Goal: Task Accomplishment & Management: Manage account settings

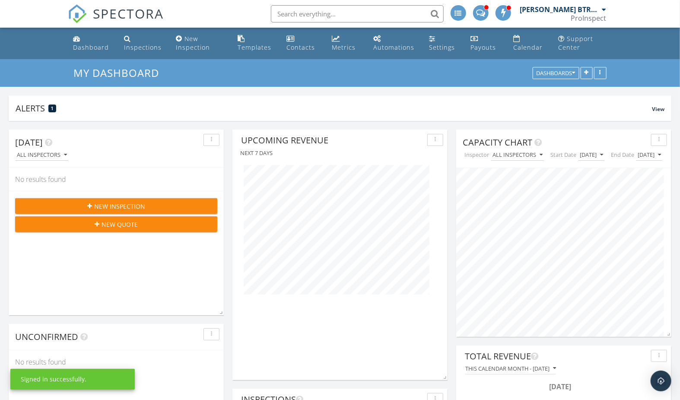
scroll to position [186, 215]
click at [480, 10] on span at bounding box center [480, 12] width 9 height 8
click at [585, 77] on button "button" at bounding box center [587, 73] width 12 height 12
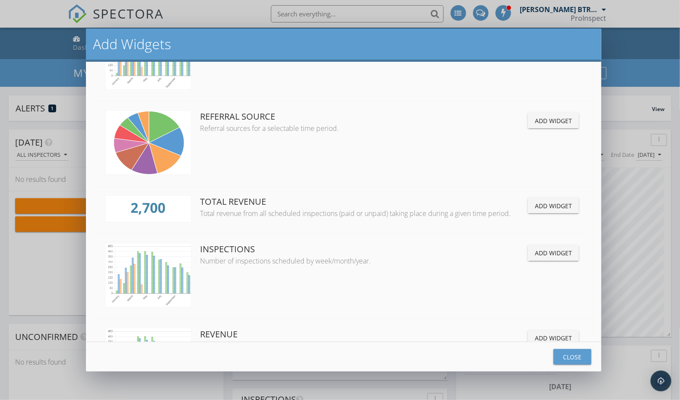
scroll to position [785, 0]
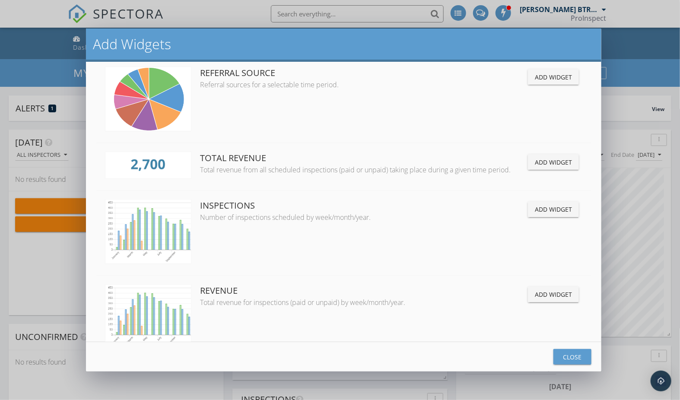
click at [545, 159] on div "Add Widget" at bounding box center [553, 162] width 37 height 9
click at [572, 355] on div "Close" at bounding box center [572, 357] width 24 height 9
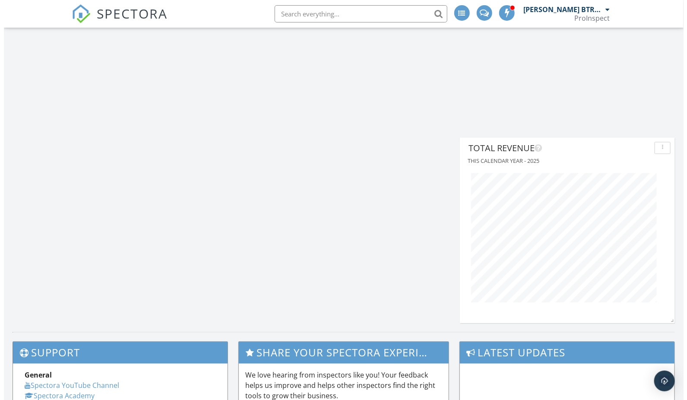
scroll to position [2298, 0]
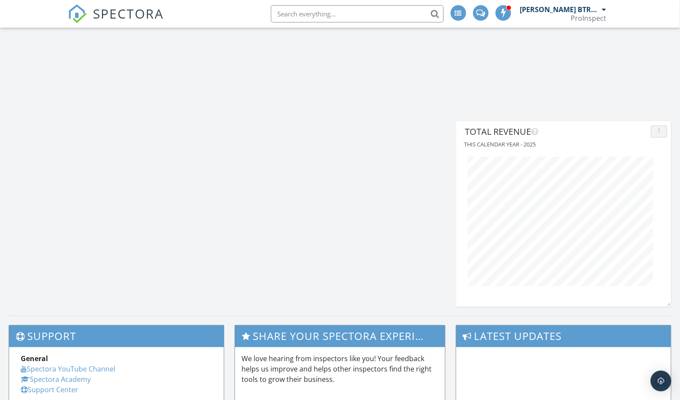
click at [665, 130] on button "button" at bounding box center [659, 131] width 16 height 12
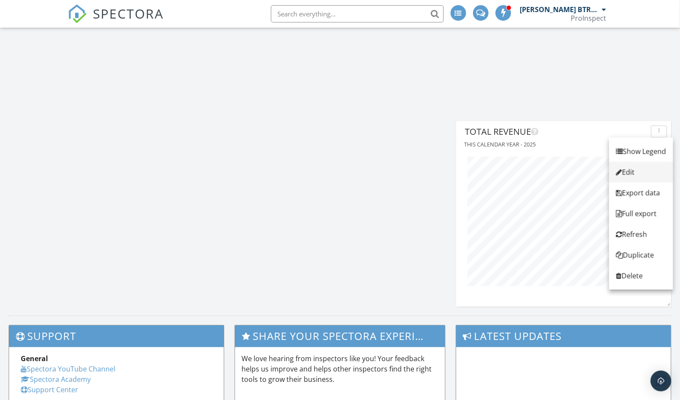
click at [638, 174] on div "Edit" at bounding box center [641, 172] width 50 height 10
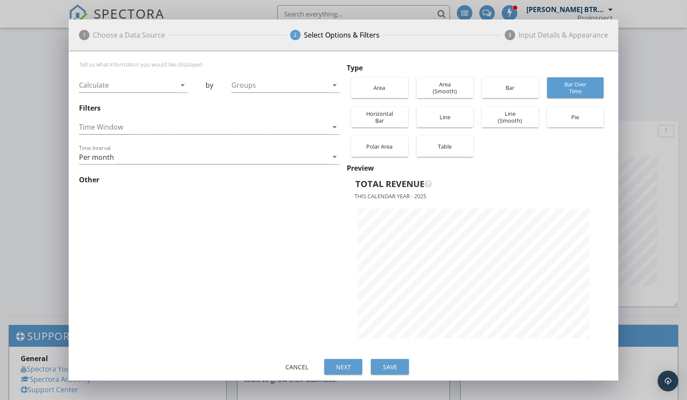
scroll to position [0, 0]
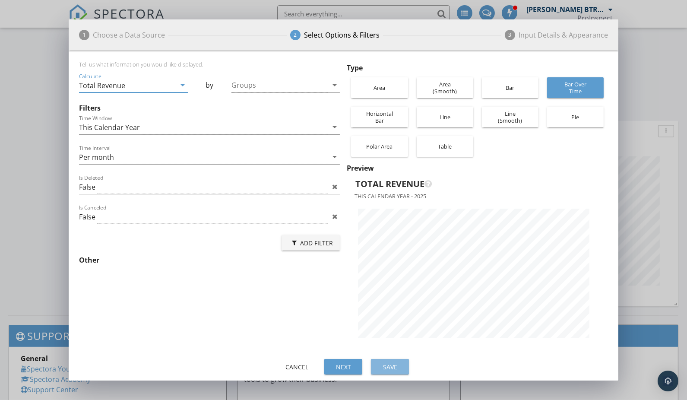
click at [390, 369] on div "Save" at bounding box center [390, 366] width 24 height 9
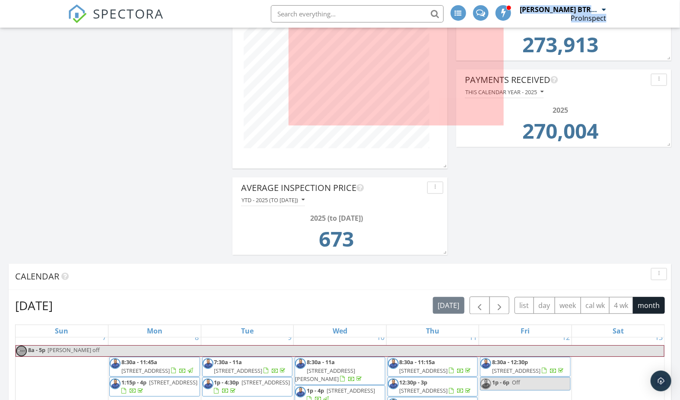
scroll to position [398, 0]
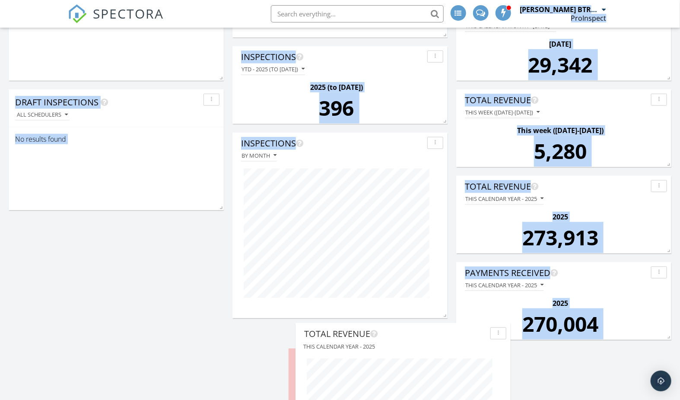
drag, startPoint x: 601, startPoint y: 128, endPoint x: 441, endPoint y: 330, distance: 258.6
click at [441, 330] on div "Total Revenue" at bounding box center [395, 333] width 183 height 13
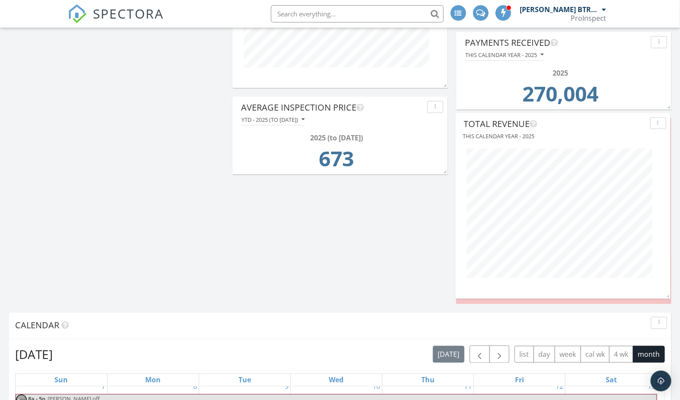
drag, startPoint x: 449, startPoint y: 133, endPoint x: 616, endPoint y: 128, distance: 166.8
click at [616, 128] on div "Total Revenue" at bounding box center [555, 124] width 183 height 13
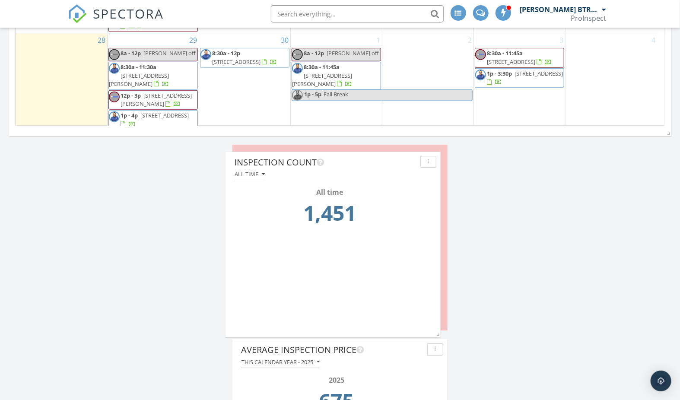
drag, startPoint x: 365, startPoint y: 225, endPoint x: 358, endPoint y: 162, distance: 63.9
click at [358, 162] on div "Inspection Count" at bounding box center [325, 162] width 183 height 13
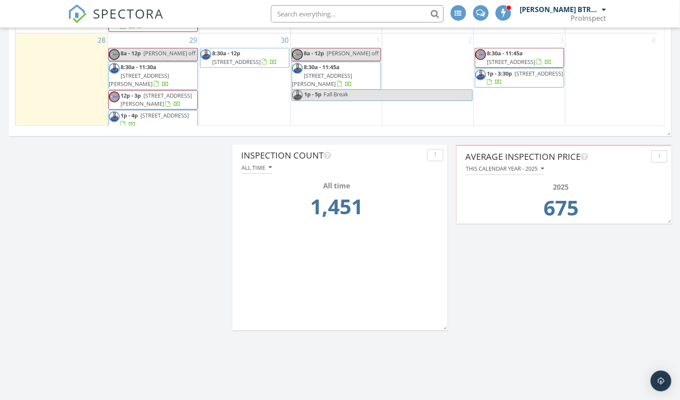
drag, startPoint x: 395, startPoint y: 351, endPoint x: 619, endPoint y: 158, distance: 295.9
click at [619, 158] on div "Average Inspection Price" at bounding box center [556, 156] width 183 height 13
click at [539, 165] on div "This calendar year - 2025" at bounding box center [504, 168] width 78 height 6
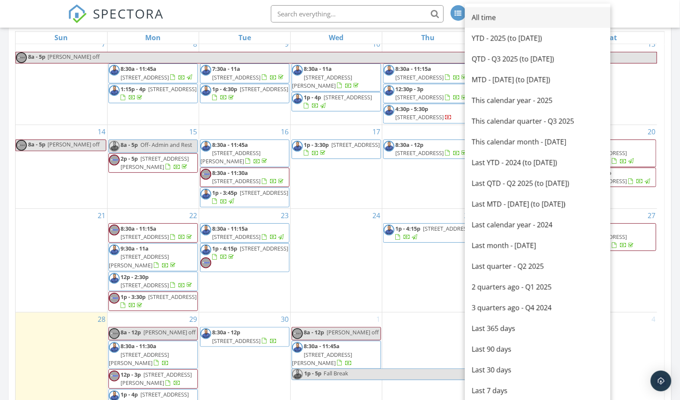
click at [509, 20] on div "All time" at bounding box center [538, 17] width 132 height 10
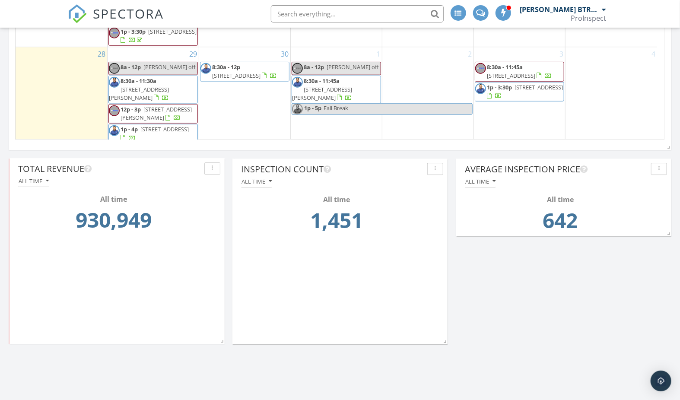
drag, startPoint x: 149, startPoint y: 212, endPoint x: 149, endPoint y: 165, distance: 46.7
click at [149, 165] on div "Total Revenue" at bounding box center [109, 168] width 183 height 13
click at [522, 287] on div "Today All Inspectors No results found New Inspection New Quote Calendar Septemb…" at bounding box center [340, 208] width 680 height 2536
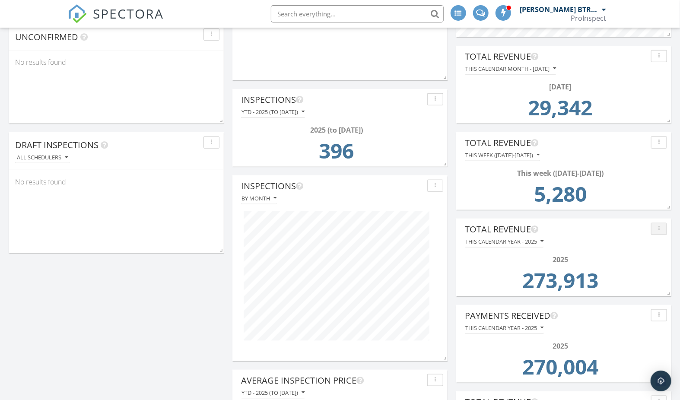
scroll to position [296, 0]
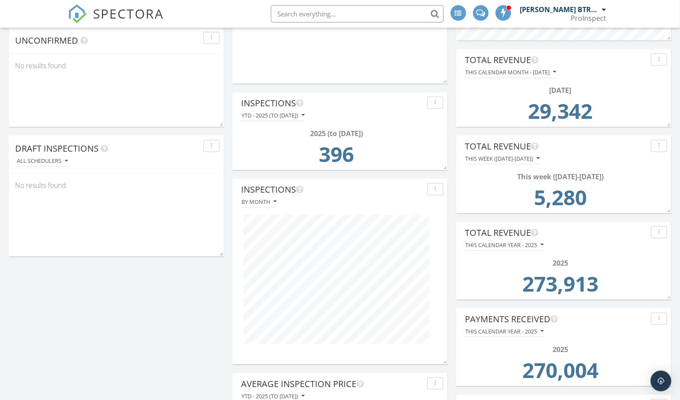
click at [660, 320] on div "button" at bounding box center [659, 319] width 8 height 6
click at [641, 378] on div "Delete" at bounding box center [645, 381] width 44 height 10
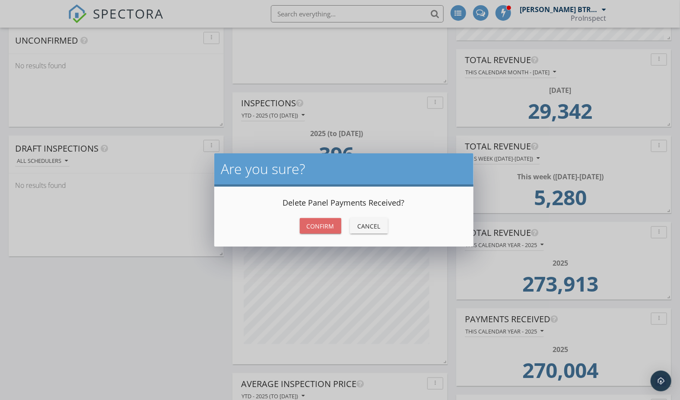
click at [320, 224] on div "Confirm" at bounding box center [321, 226] width 28 height 9
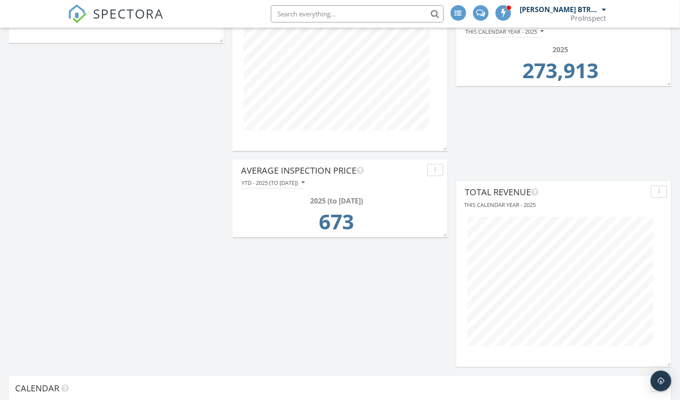
scroll to position [518, 0]
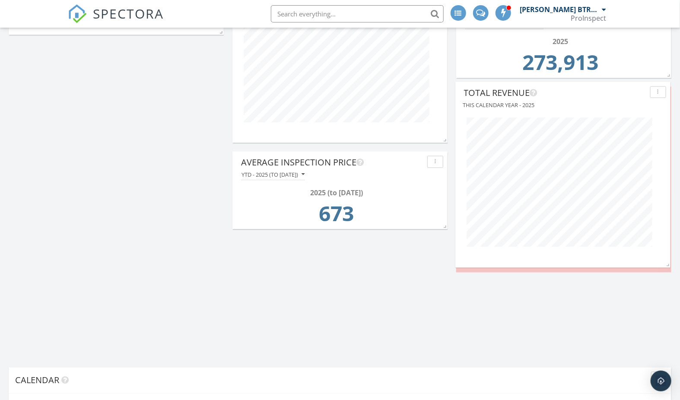
drag, startPoint x: 599, startPoint y: 181, endPoint x: 598, endPoint y: 89, distance: 91.6
click at [598, 89] on div "Total Revenue" at bounding box center [555, 92] width 183 height 13
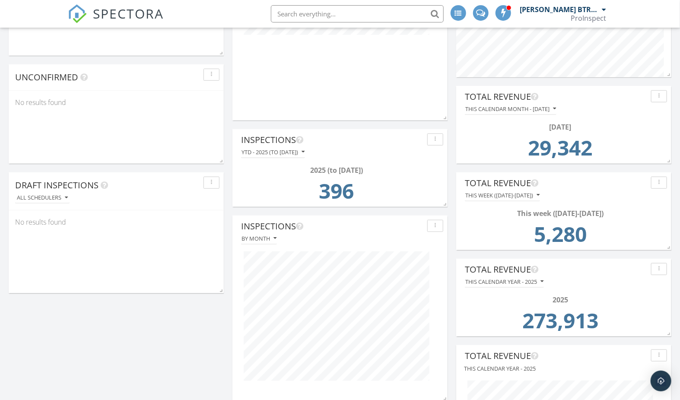
scroll to position [250, 0]
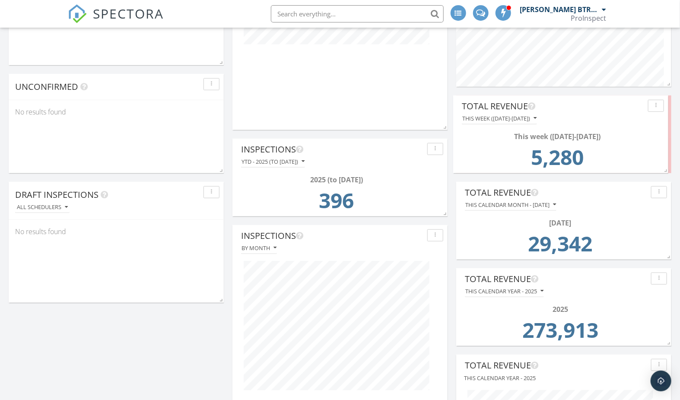
drag, startPoint x: 578, startPoint y: 194, endPoint x: 575, endPoint y: 107, distance: 87.3
click at [575, 107] on div "Total Revenue" at bounding box center [553, 106] width 183 height 13
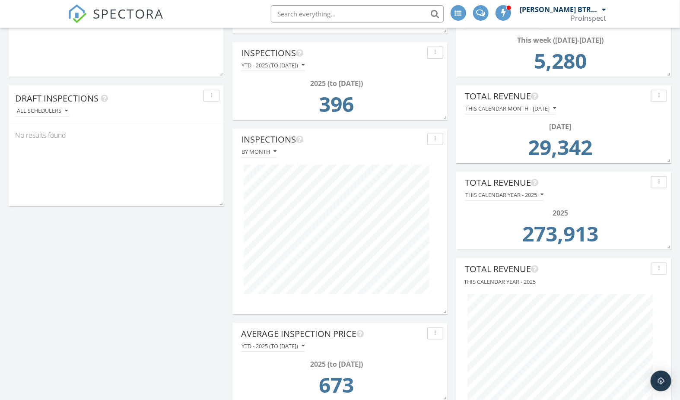
scroll to position [333, 0]
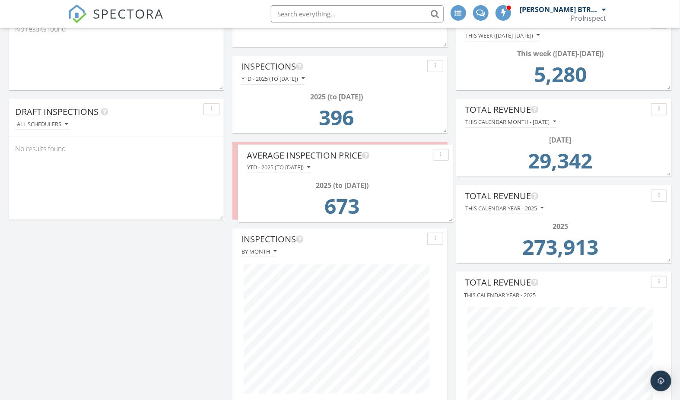
drag, startPoint x: 383, startPoint y: 343, endPoint x: 388, endPoint y: 151, distance: 192.3
click at [388, 151] on div "Average Inspection Price" at bounding box center [338, 155] width 183 height 13
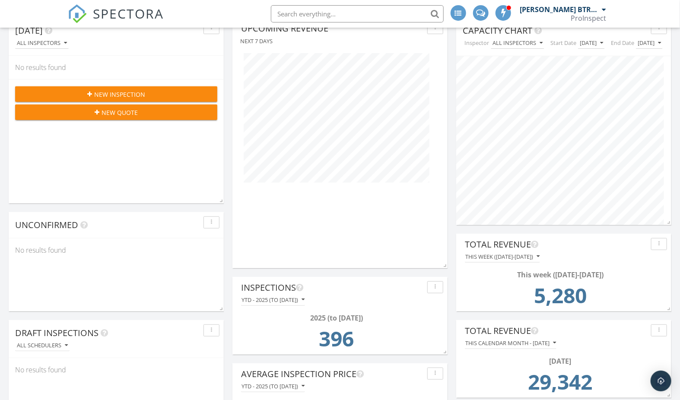
scroll to position [0, 0]
